Goal: Task Accomplishment & Management: Manage account settings

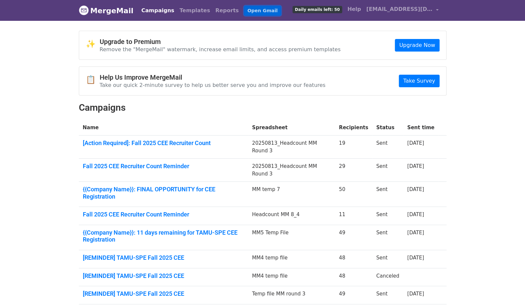
click at [244, 11] on link "Open Gmail" at bounding box center [262, 11] width 37 height 10
click at [154, 14] on link "Campaigns" at bounding box center [158, 10] width 38 height 13
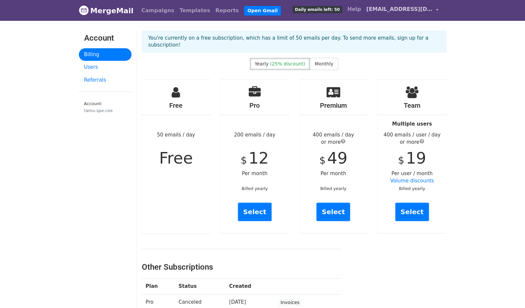
click at [421, 12] on span "[EMAIL_ADDRESS][DOMAIN_NAME]" at bounding box center [399, 9] width 66 height 8
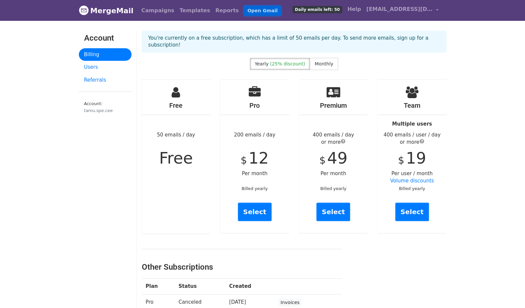
click at [250, 13] on link "Open Gmail" at bounding box center [262, 11] width 37 height 10
click at [420, 10] on span "[EMAIL_ADDRESS][DOMAIN_NAME]" at bounding box center [399, 9] width 66 height 8
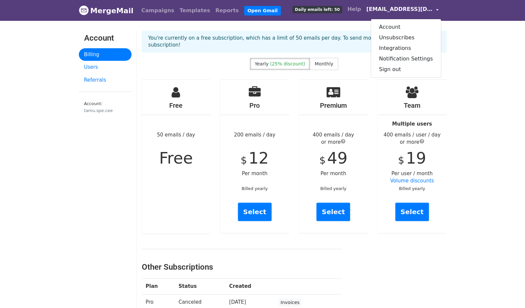
click at [394, 76] on div "Account Unsubscribes Integrations Notification Settings Sign out" at bounding box center [405, 48] width 70 height 59
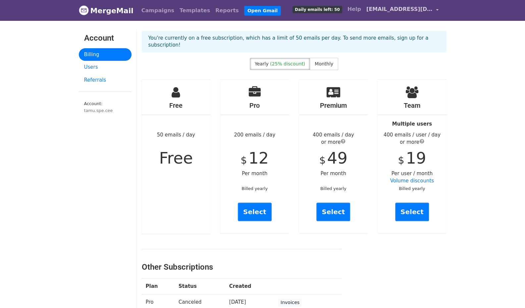
click at [406, 16] on link "[EMAIL_ADDRESS][DOMAIN_NAME]" at bounding box center [401, 11] width 77 height 16
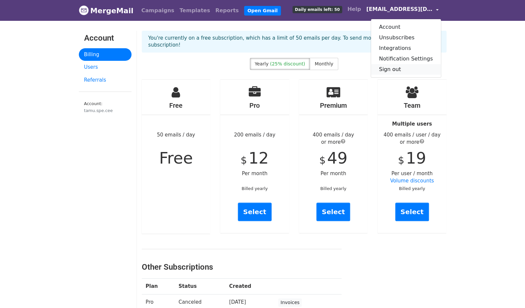
click at [406, 67] on link "Sign out" at bounding box center [406, 69] width 70 height 11
